Goal: Task Accomplishment & Management: Use online tool/utility

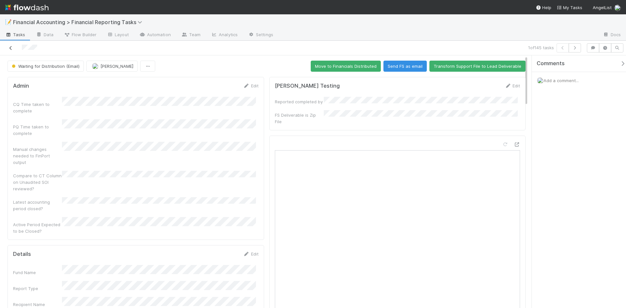
click at [12, 46] on link at bounding box center [10, 48] width 7 height 7
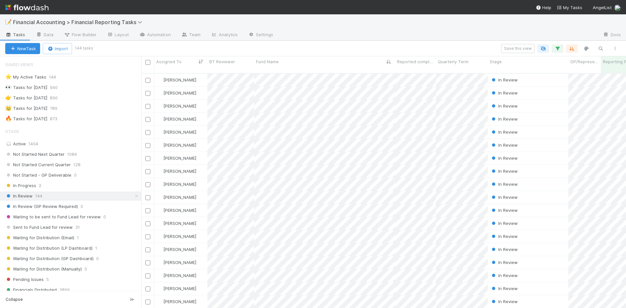
scroll to position [5, 5]
